Goal: Information Seeking & Learning: Learn about a topic

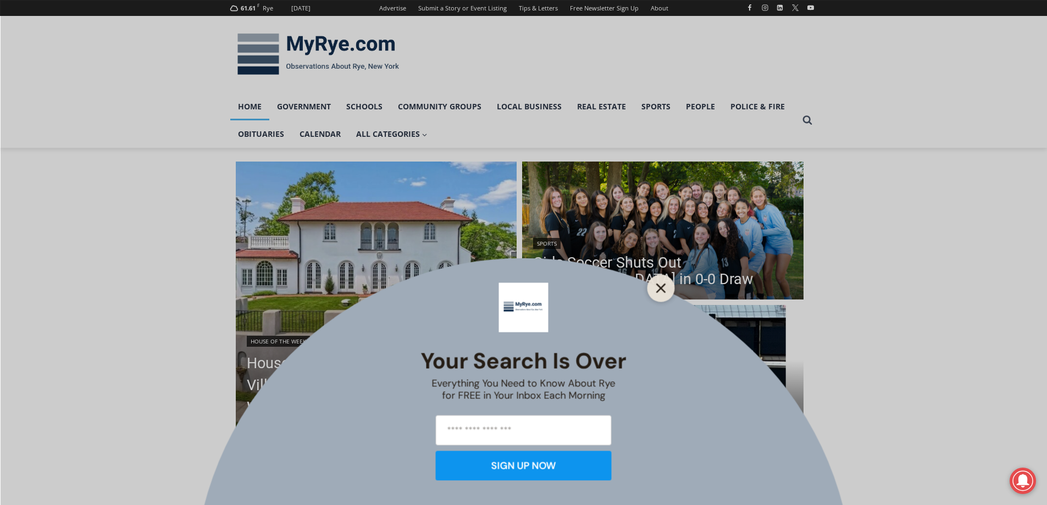
click at [663, 283] on icon "Close" at bounding box center [661, 288] width 10 height 10
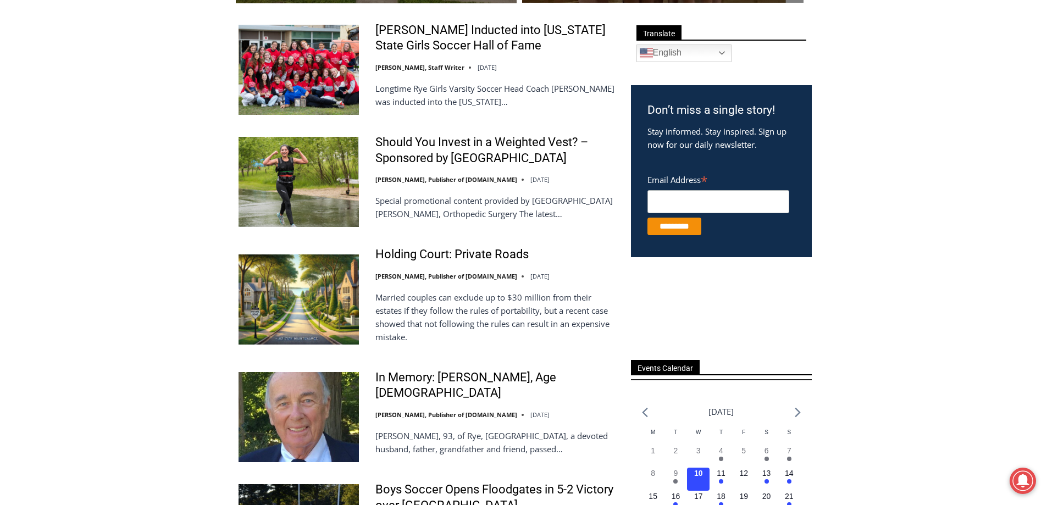
scroll to position [495, 0]
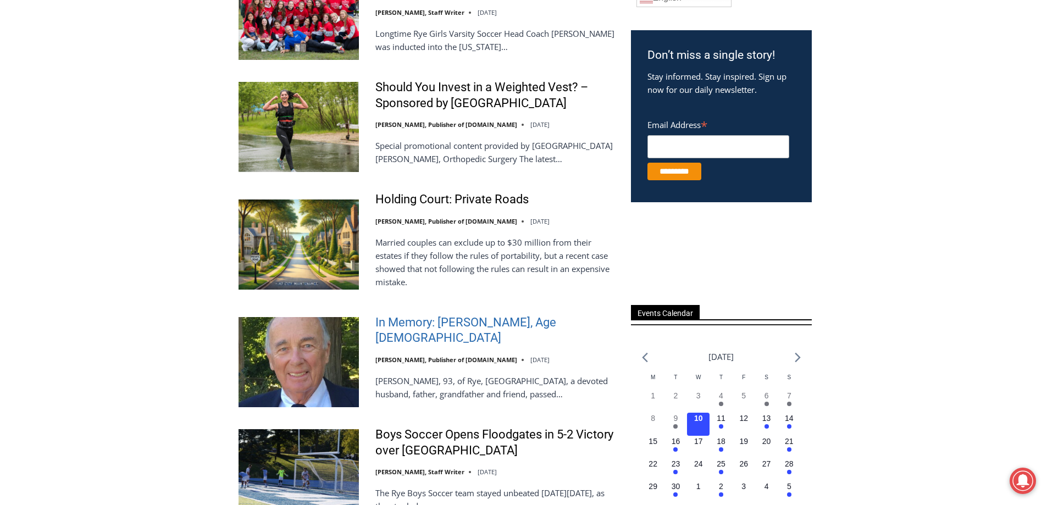
click at [477, 328] on link "In Memory: [PERSON_NAME], Age [DEMOGRAPHIC_DATA]" at bounding box center [496, 330] width 241 height 31
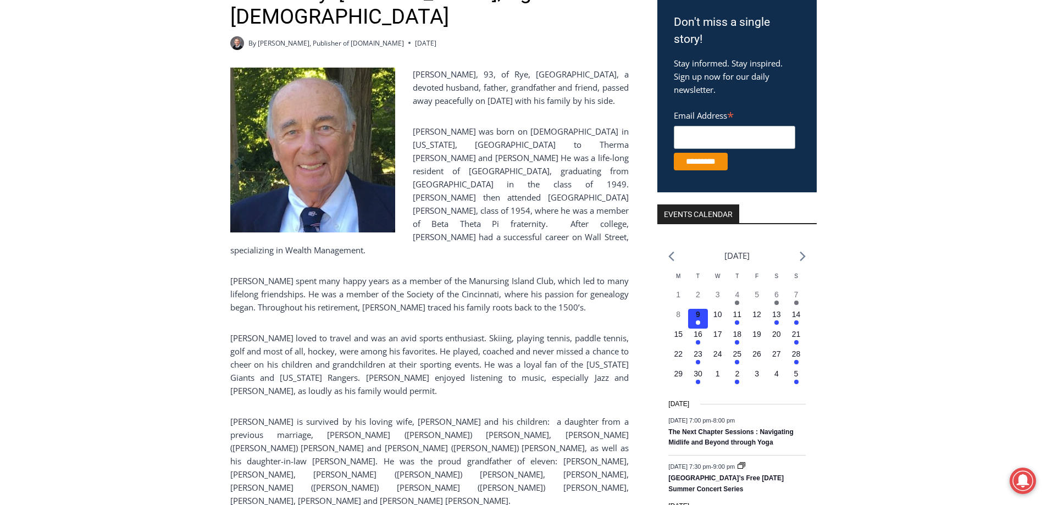
scroll to position [165, 0]
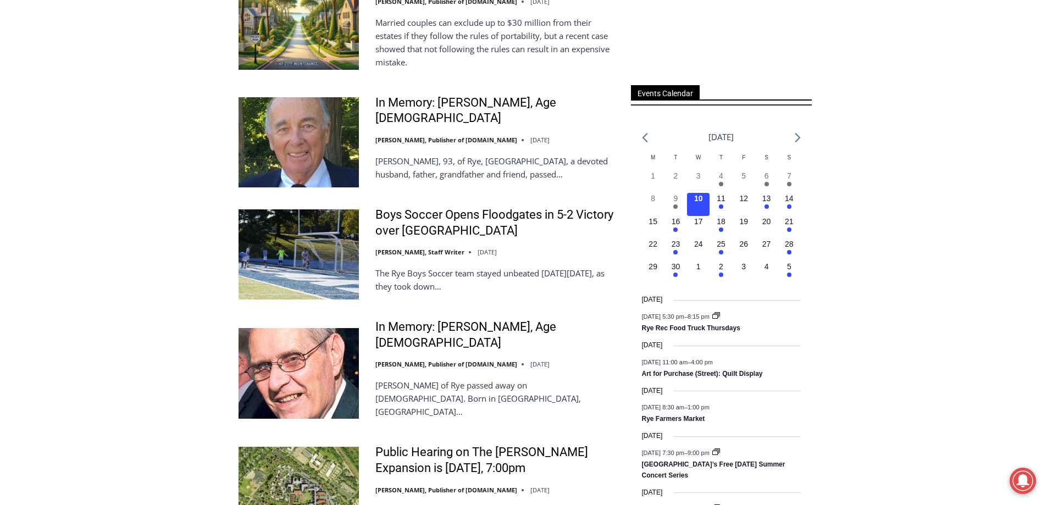
scroll to position [770, 0]
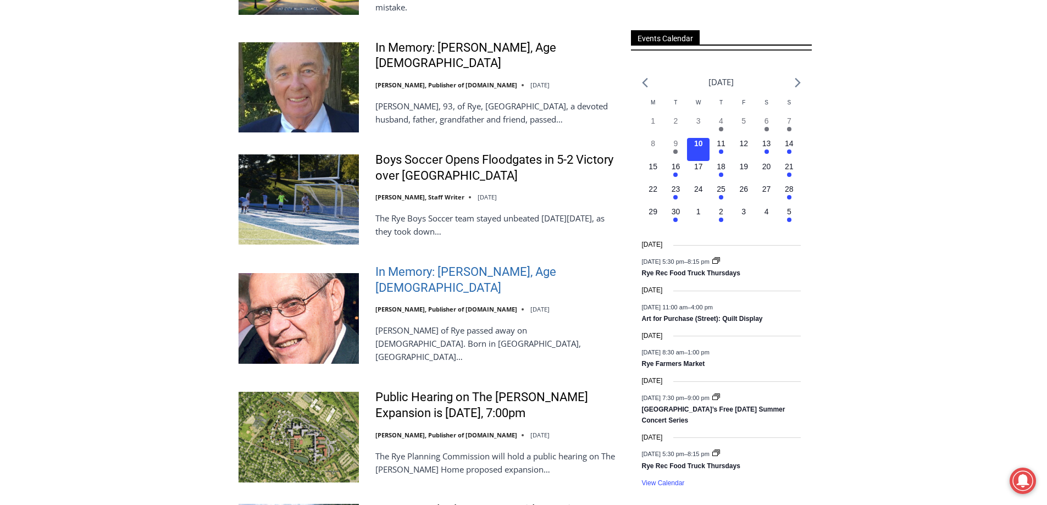
click at [494, 272] on link "In Memory: [PERSON_NAME], Age [DEMOGRAPHIC_DATA]" at bounding box center [496, 279] width 241 height 31
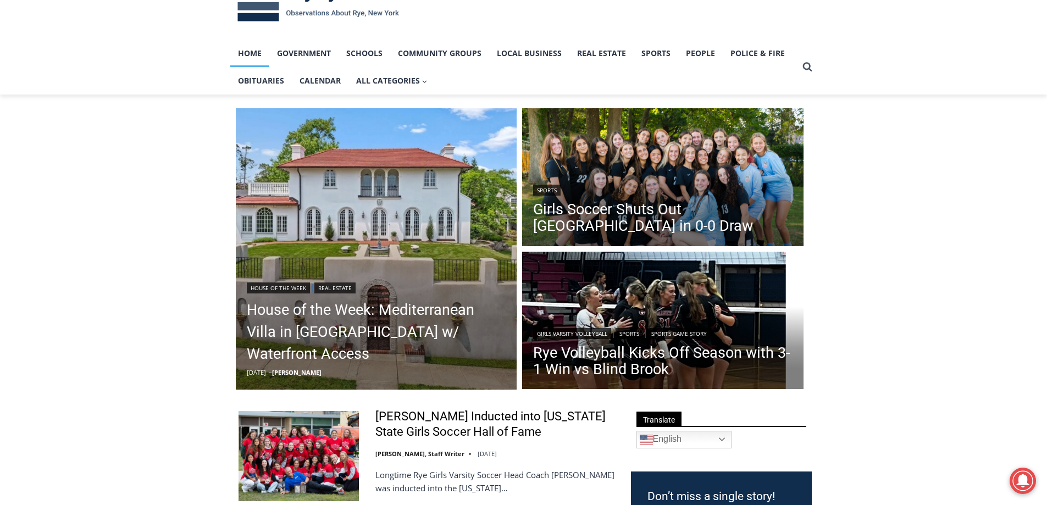
scroll to position [0, 0]
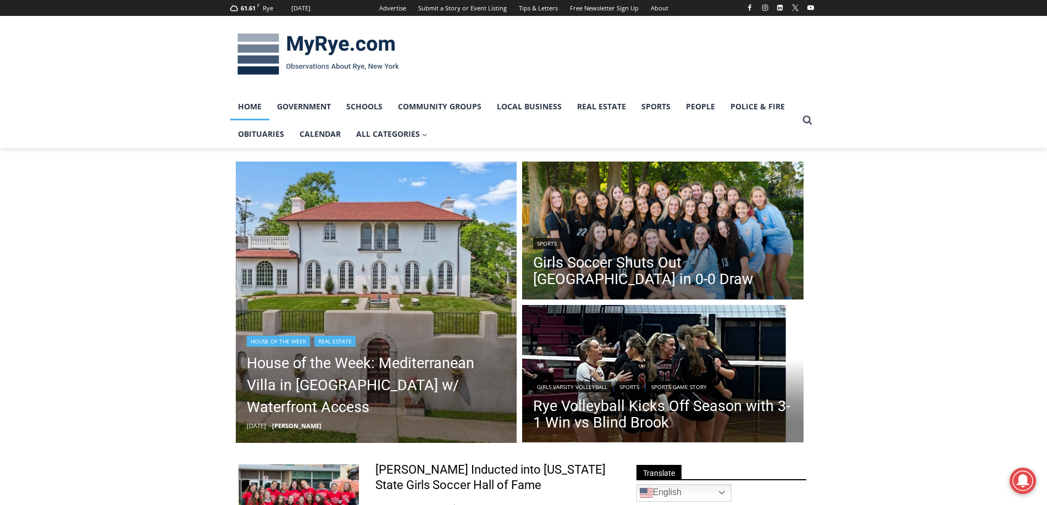
click at [442, 232] on img "Read More House of the Week: Mediterranean Villa in Mamaroneck w/ Waterfront Ac…" at bounding box center [377, 303] width 282 height 282
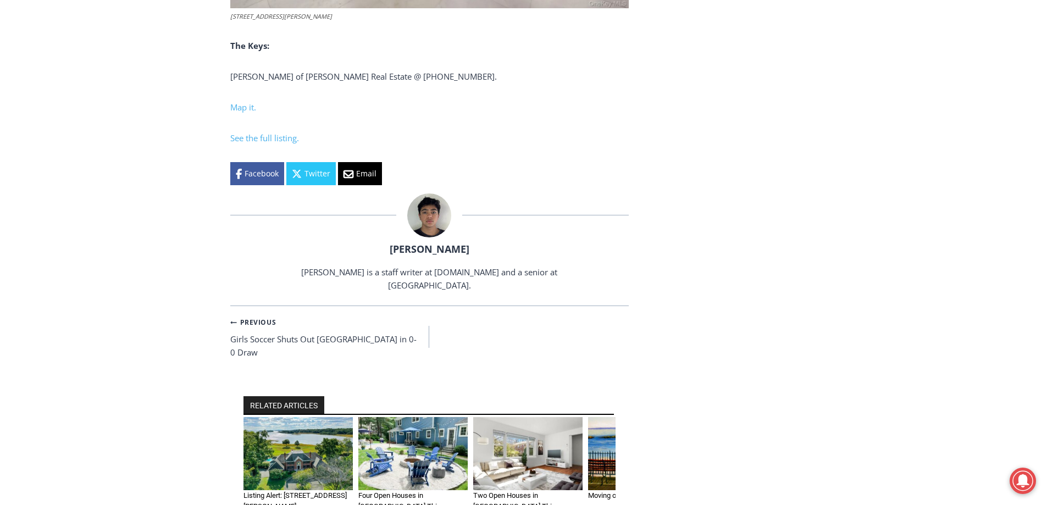
scroll to position [3574, 0]
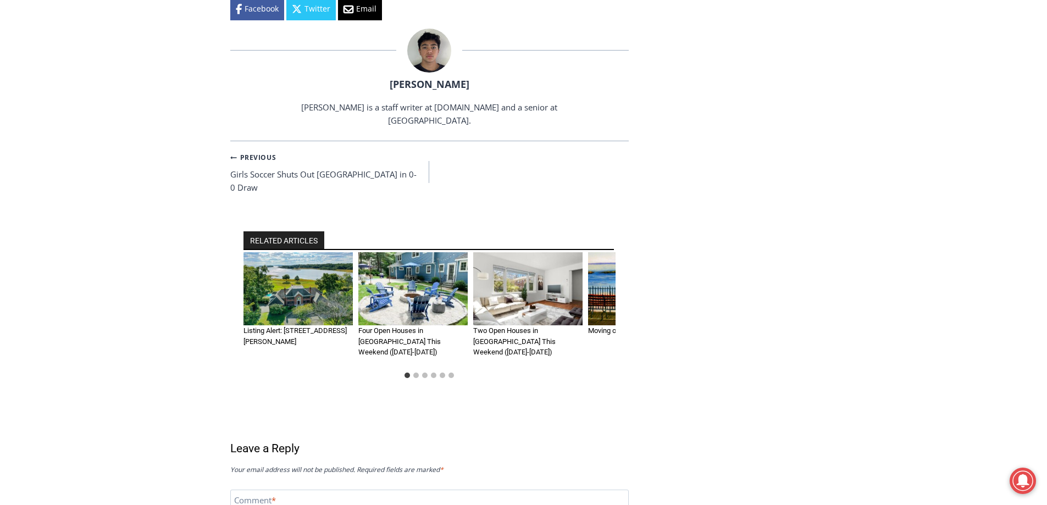
click at [307, 261] on img "1 of 6" at bounding box center [298, 288] width 109 height 73
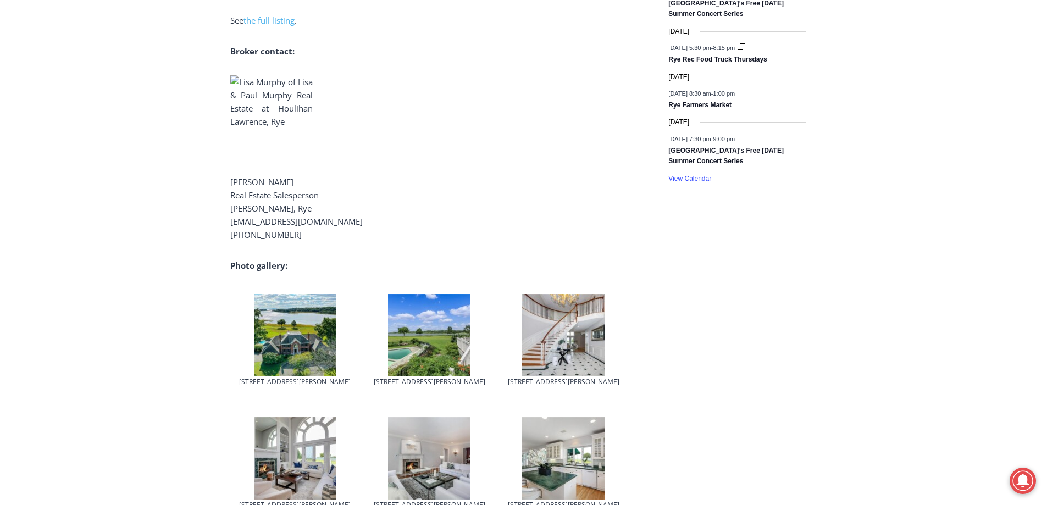
scroll to position [1045, 0]
